Goal: Information Seeking & Learning: Learn about a topic

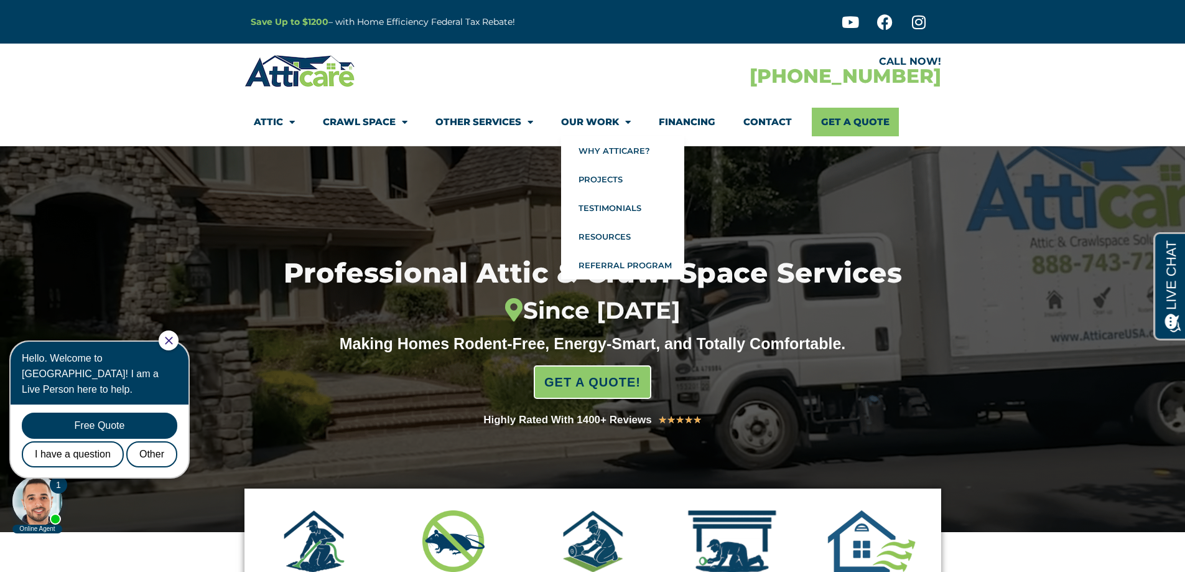
click at [585, 127] on link "Our Work" at bounding box center [596, 122] width 70 height 29
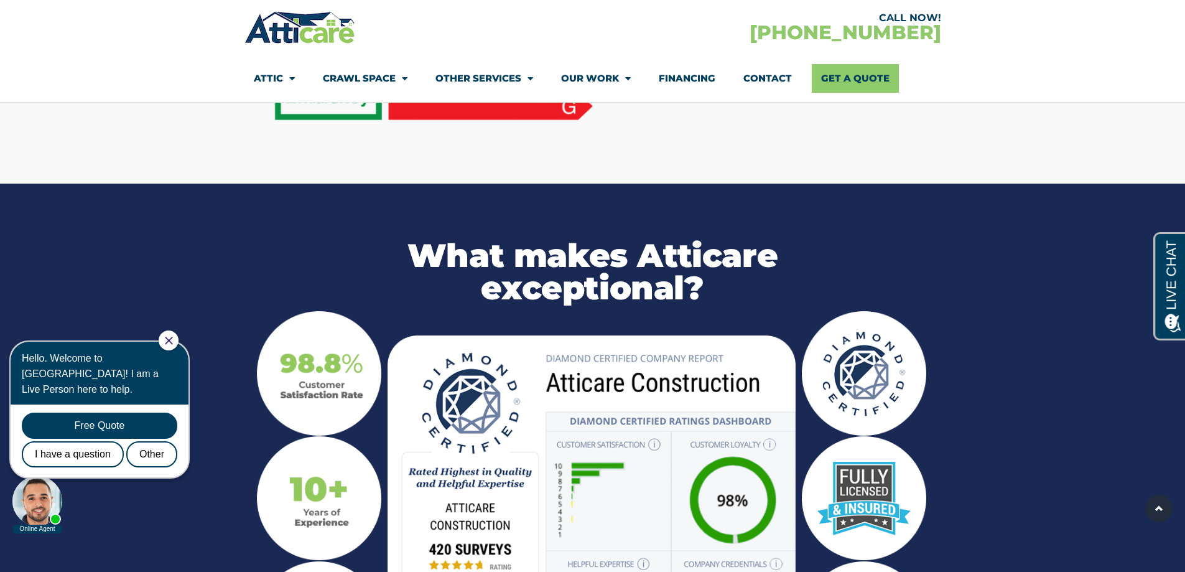
scroll to position [1244, 0]
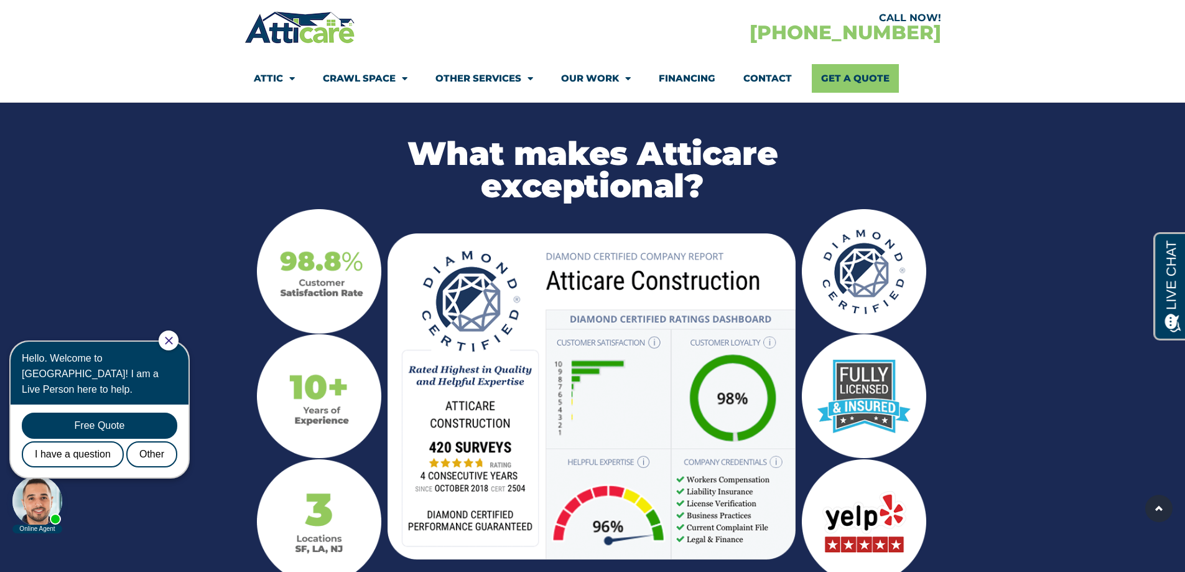
click at [769, 304] on img at bounding box center [592, 395] width 408 height 325
click at [770, 304] on img at bounding box center [592, 395] width 408 height 325
click at [655, 300] on img at bounding box center [592, 395] width 408 height 325
click at [655, 301] on img at bounding box center [592, 395] width 408 height 325
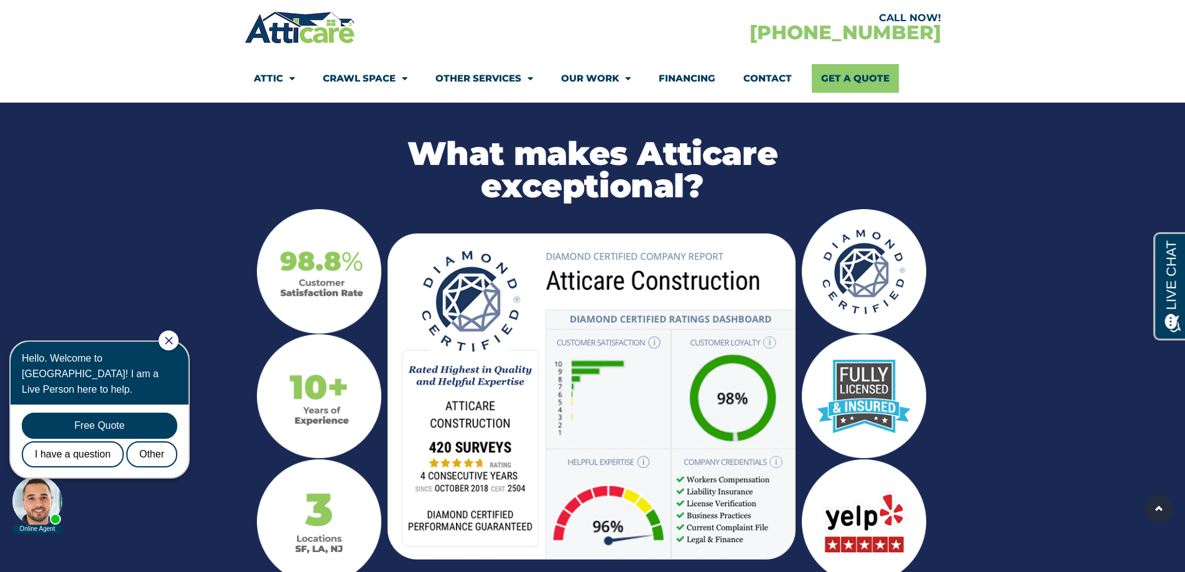
click at [656, 302] on img at bounding box center [592, 395] width 408 height 325
click at [643, 424] on img at bounding box center [592, 395] width 408 height 325
click at [777, 426] on img at bounding box center [592, 395] width 408 height 325
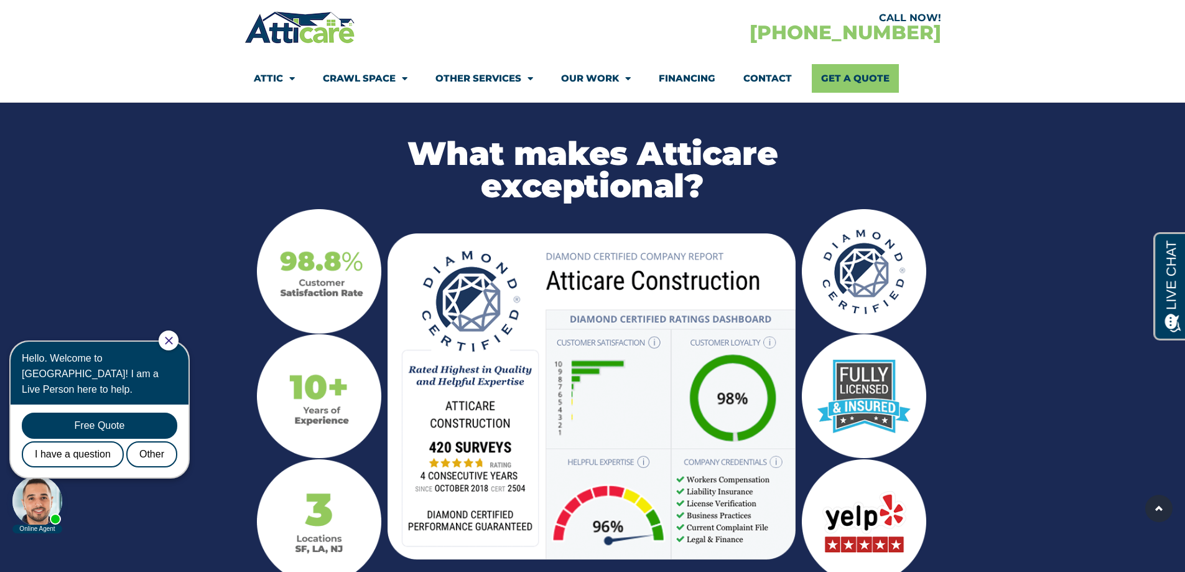
click at [777, 426] on img at bounding box center [592, 395] width 408 height 325
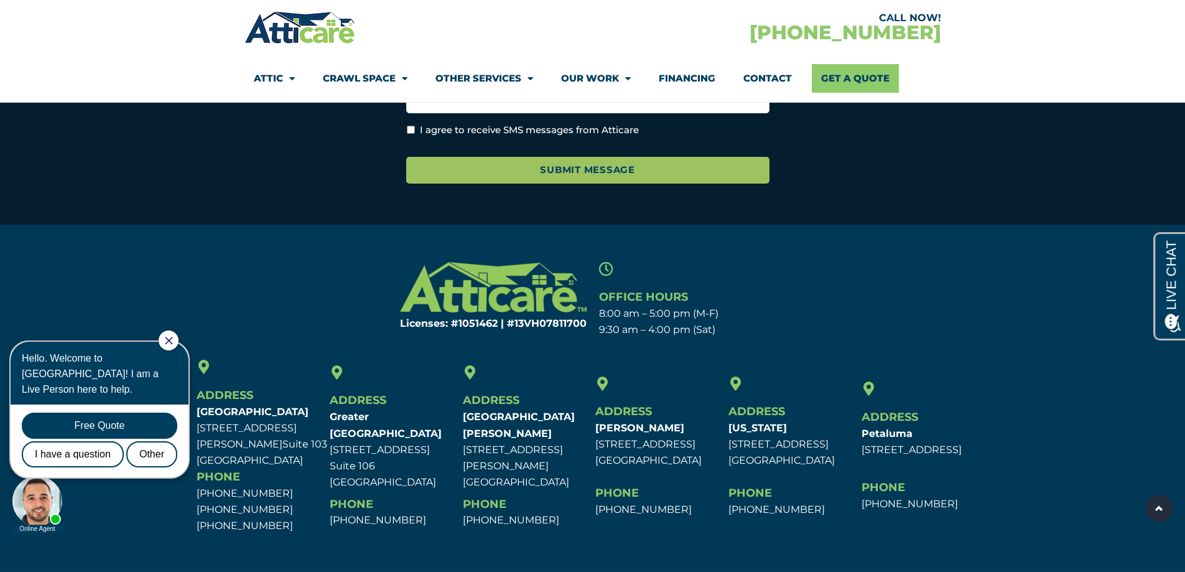
scroll to position [2748, 0]
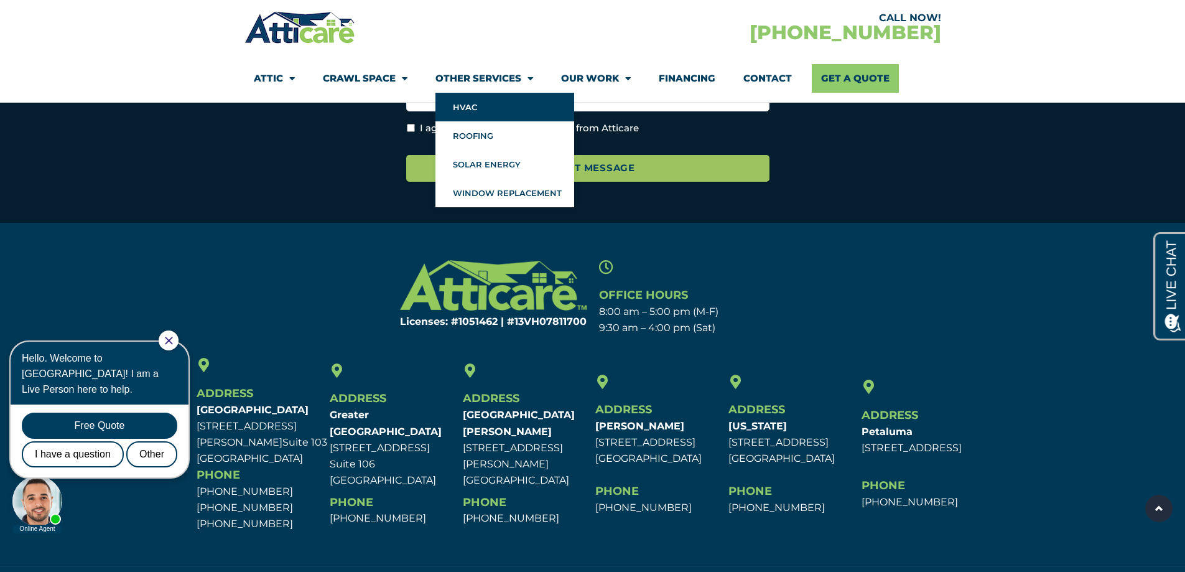
click at [467, 103] on link "HVAC" at bounding box center [505, 107] width 139 height 29
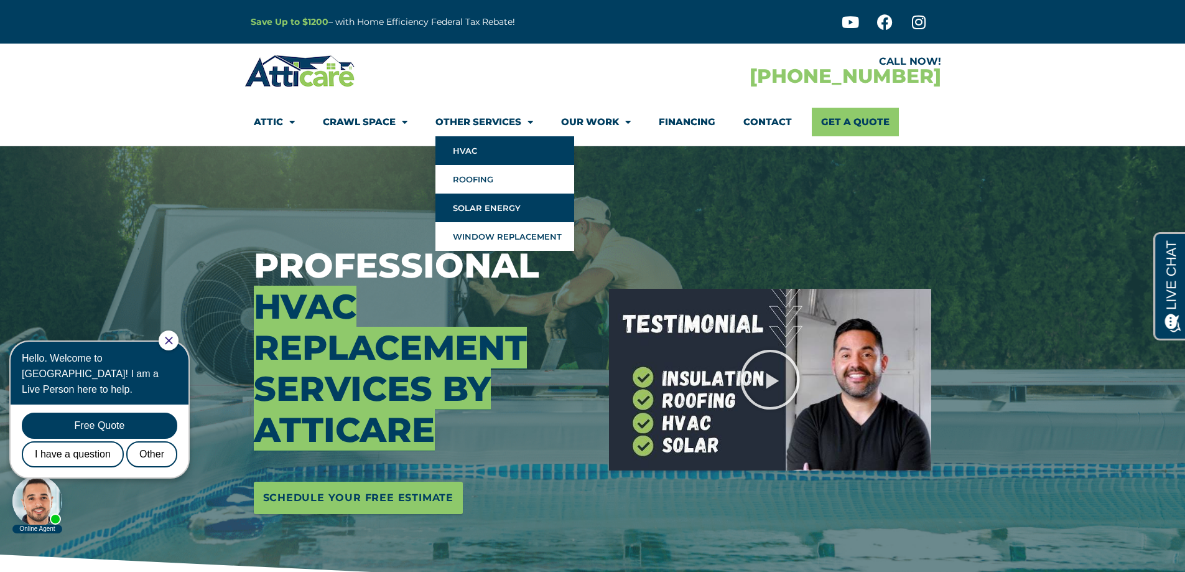
click at [477, 214] on link "Solar Energy" at bounding box center [505, 208] width 139 height 29
